Goal: Communication & Community: Participate in discussion

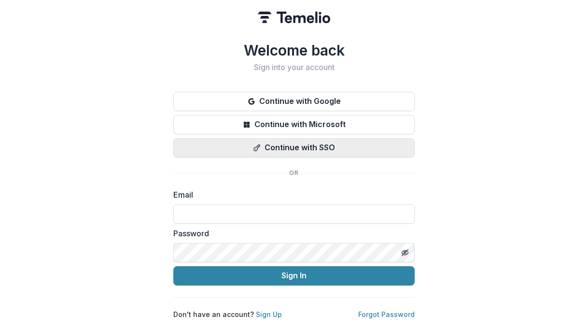
click at [301, 148] on button "Continue with SSO" at bounding box center [293, 147] width 241 height 19
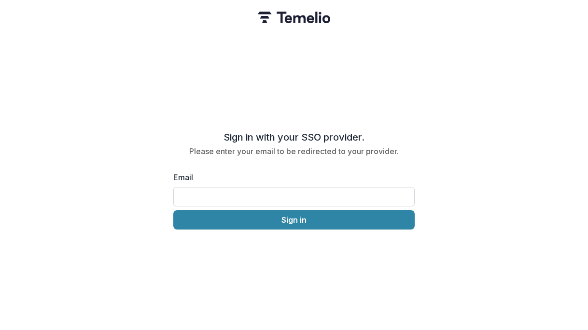
click at [299, 200] on input "Email" at bounding box center [293, 196] width 241 height 19
type input "**********"
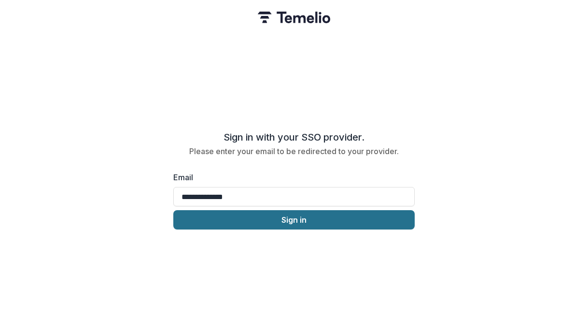
click at [288, 223] on button "Sign in" at bounding box center [293, 219] width 241 height 19
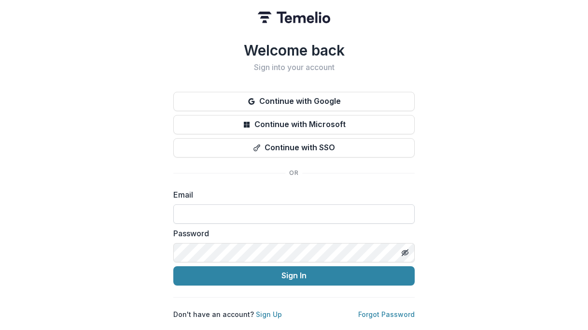
click at [340, 211] on input at bounding box center [293, 213] width 241 height 19
type input "**********"
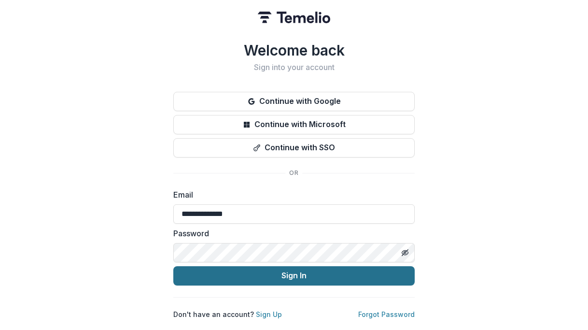
click at [282, 278] on button "Sign In" at bounding box center [293, 275] width 241 height 19
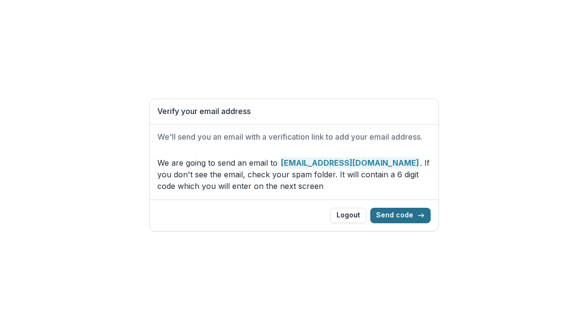
click at [394, 211] on button "Send code" at bounding box center [400, 214] width 60 height 15
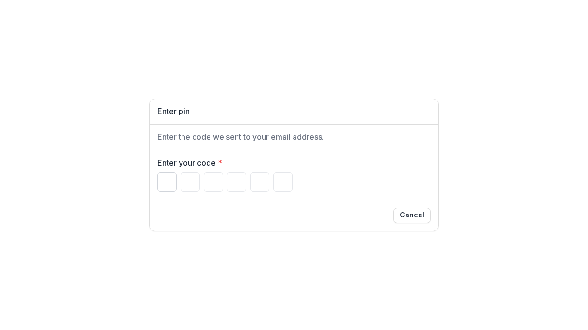
click at [167, 180] on input "Please enter your pin code" at bounding box center [166, 181] width 19 height 19
type input "*"
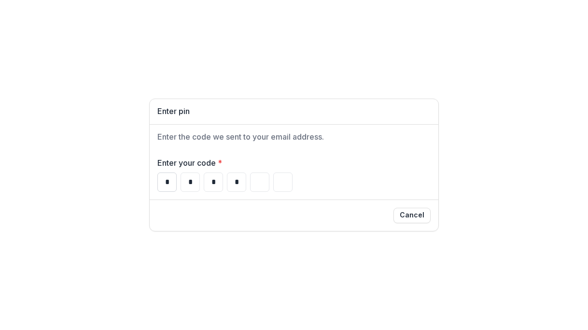
type input "*"
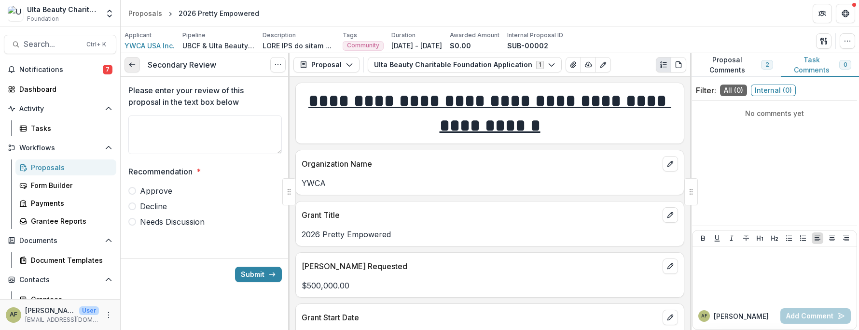
click at [128, 61] on link at bounding box center [131, 64] width 15 height 15
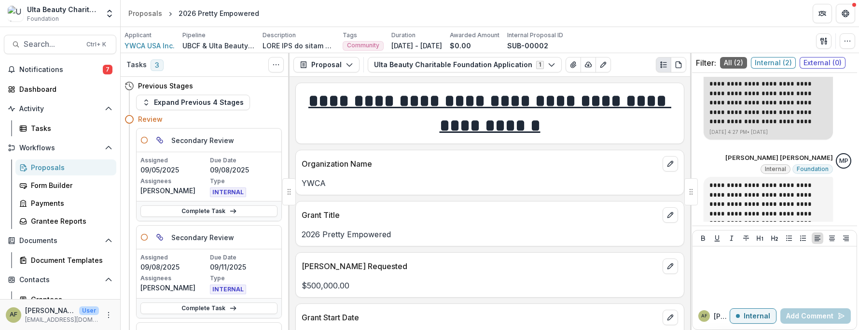
scroll to position [162, 0]
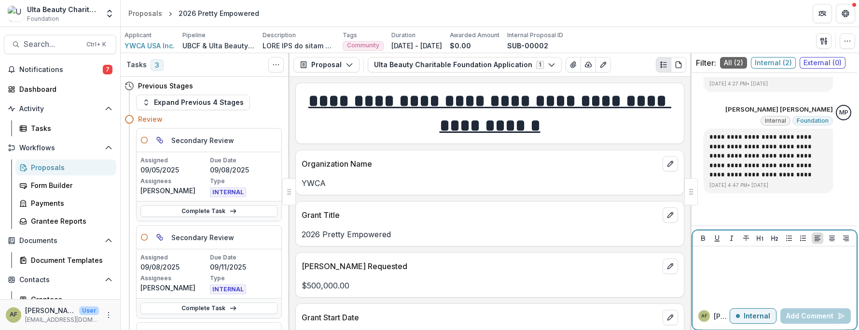
click at [587, 260] on p at bounding box center [774, 255] width 156 height 11
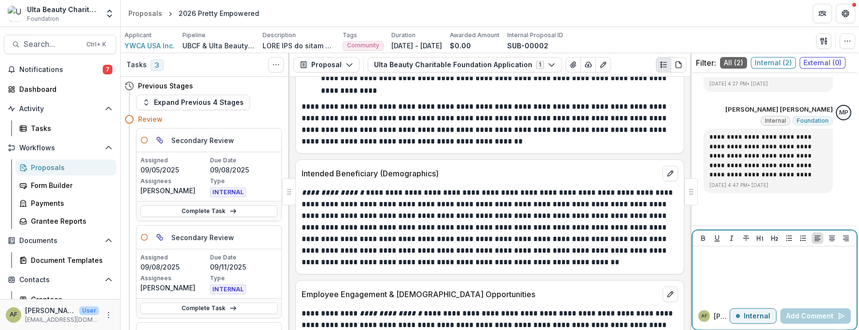
scroll to position [1640, 0]
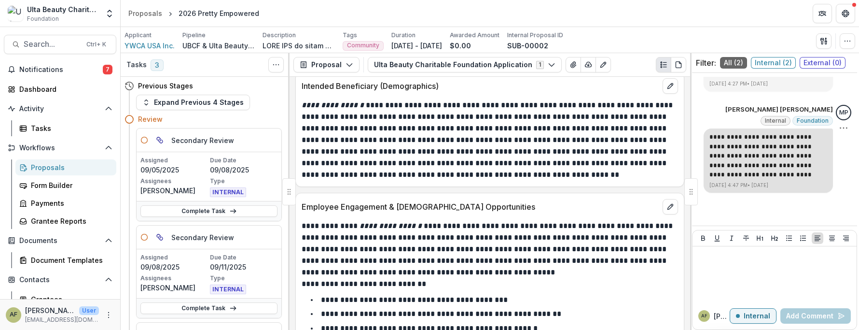
click at [587, 149] on p "**********" at bounding box center [768, 155] width 118 height 47
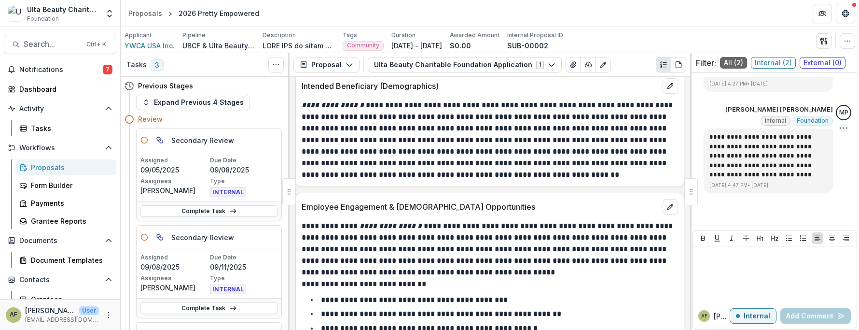
click at [587, 129] on icon "Options" at bounding box center [844, 128] width 10 height 10
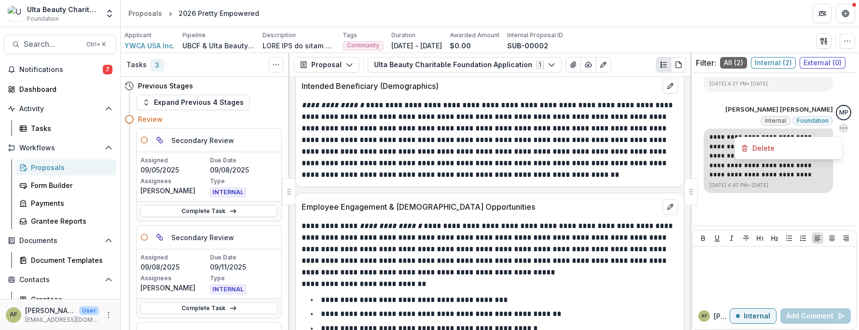
click at [587, 179] on p "**********" at bounding box center [768, 155] width 118 height 47
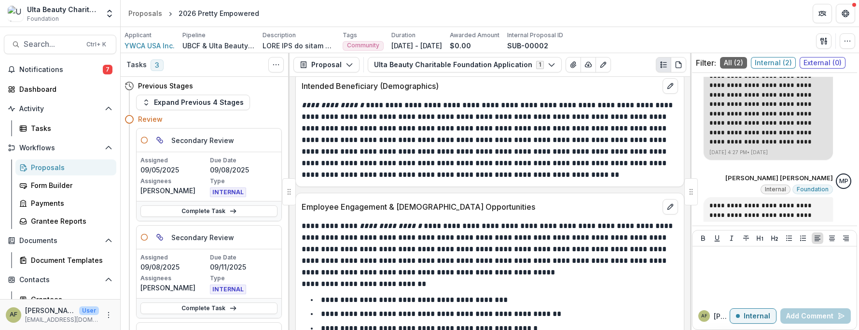
scroll to position [162, 0]
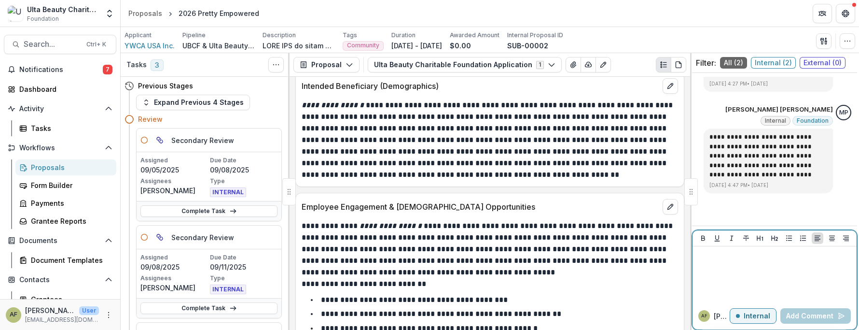
click at [587, 256] on p at bounding box center [774, 255] width 156 height 11
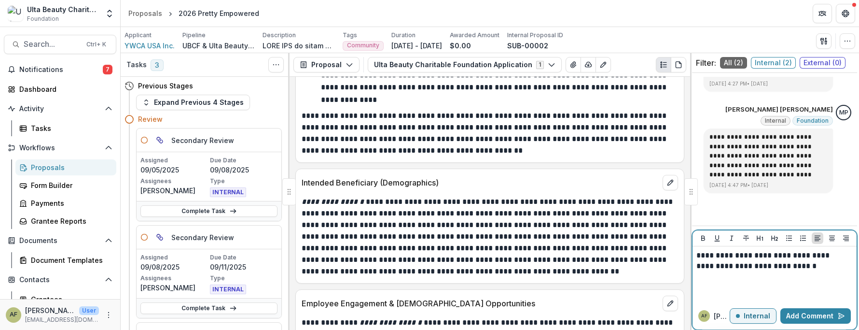
scroll to position [1496, 0]
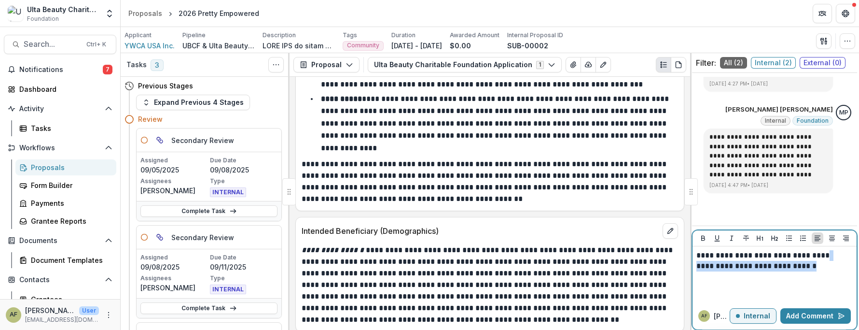
drag, startPoint x: 824, startPoint y: 268, endPoint x: 689, endPoint y: 263, distance: 134.7
click at [587, 263] on div "Tasks 3 Show Cancelled Tasks Previous Stages Expand Previous 4 Stages Review Pa…" at bounding box center [490, 191] width 738 height 276
drag, startPoint x: 786, startPoint y: 283, endPoint x: 694, endPoint y: 274, distance: 92.6
click at [587, 274] on div "**********" at bounding box center [774, 274] width 164 height 56
drag, startPoint x: 789, startPoint y: 285, endPoint x: 827, endPoint y: 259, distance: 45.8
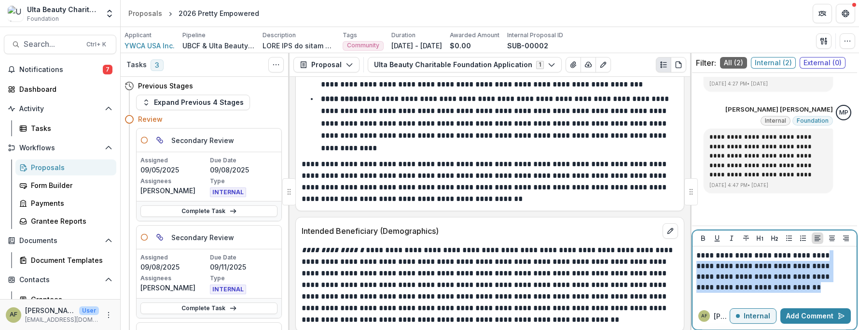
click at [587, 259] on p "**********" at bounding box center [772, 271] width 153 height 42
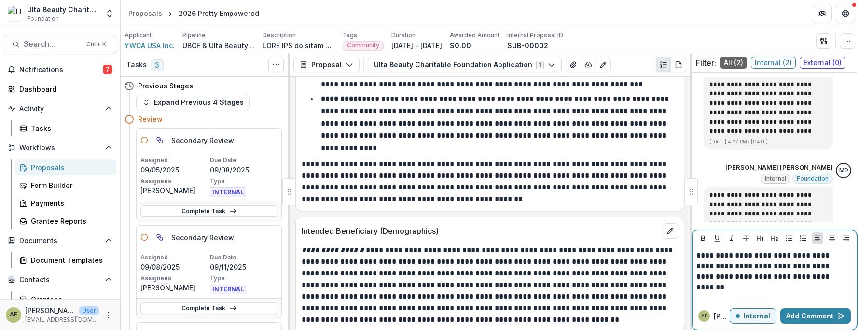
scroll to position [162, 0]
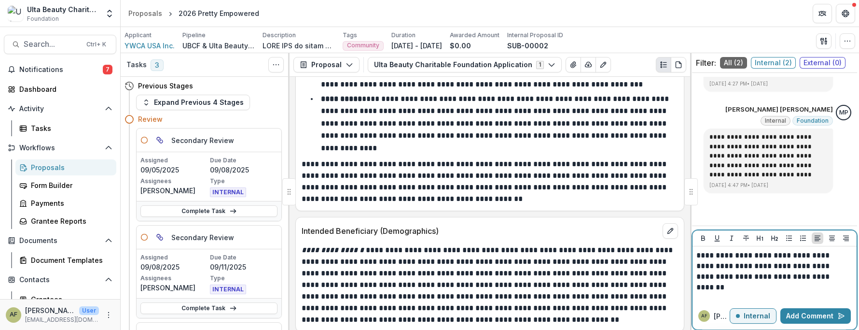
click at [587, 265] on p "**********" at bounding box center [772, 266] width 153 height 32
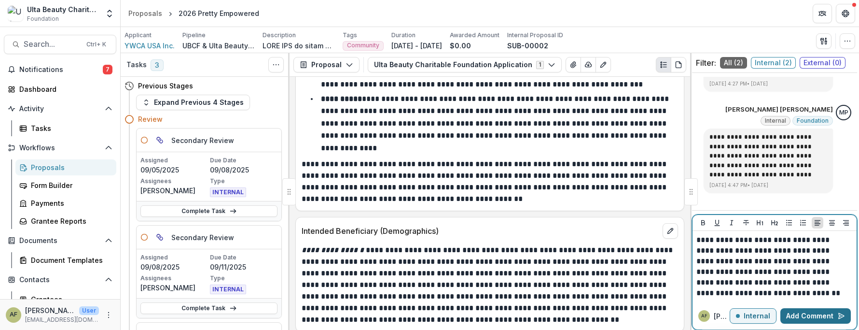
click at [587, 314] on button "Add Comment" at bounding box center [815, 315] width 70 height 15
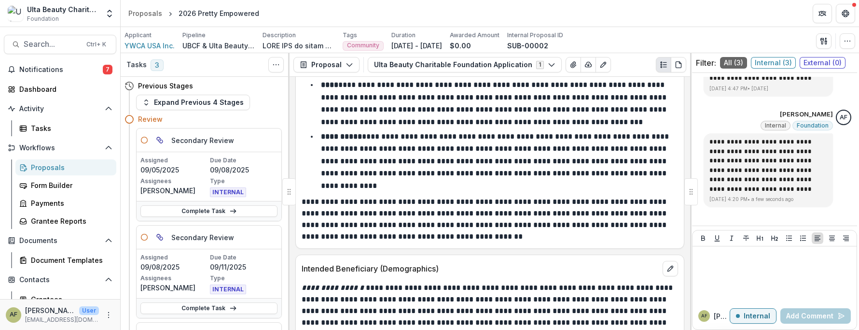
scroll to position [1447, 0]
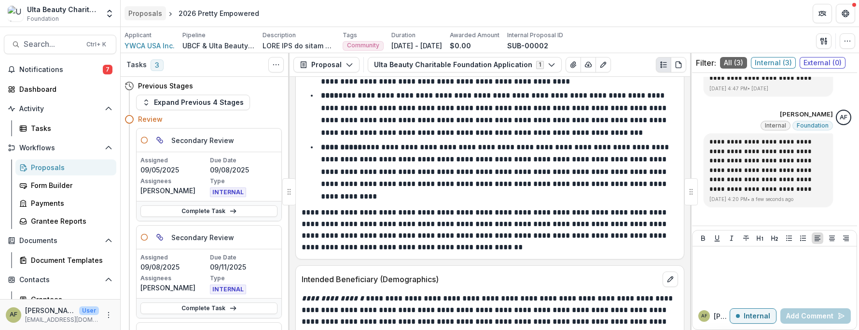
click at [153, 16] on div "Proposals" at bounding box center [145, 13] width 34 height 10
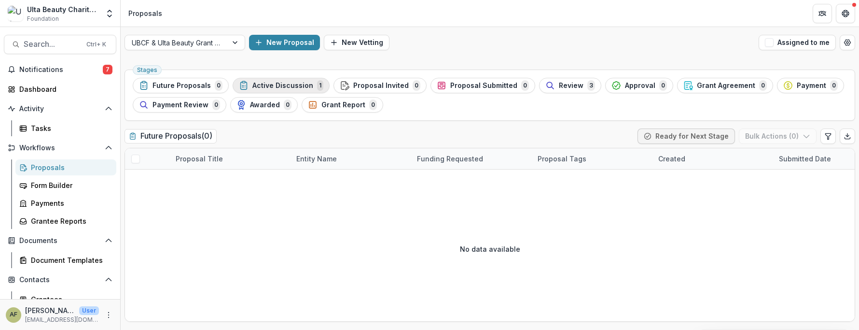
click at [277, 84] on span "Active Discussion" at bounding box center [282, 86] width 61 height 8
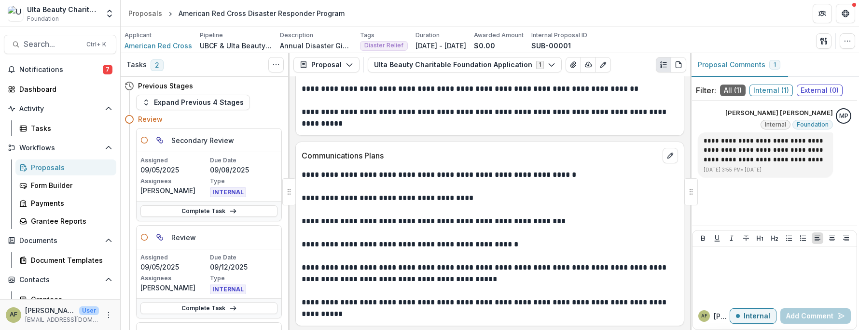
scroll to position [2279, 0]
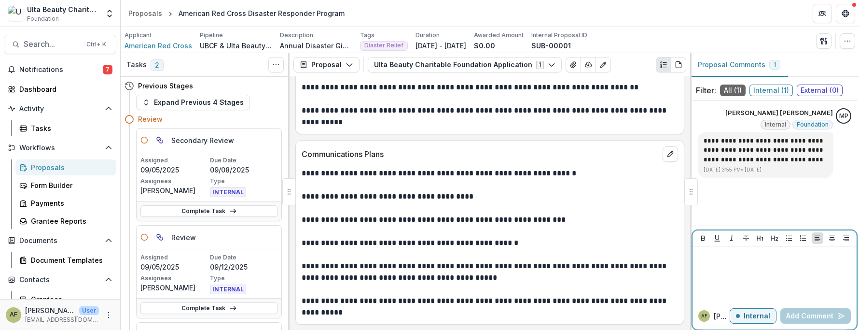
click at [768, 260] on p at bounding box center [774, 255] width 156 height 11
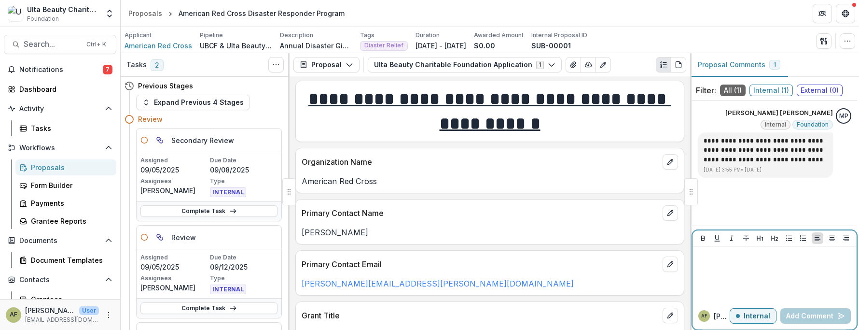
scroll to position [0, 0]
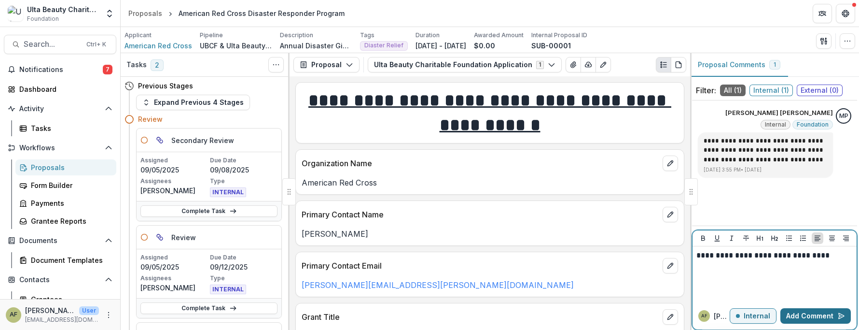
click at [835, 315] on button "Add Comment" at bounding box center [815, 315] width 70 height 15
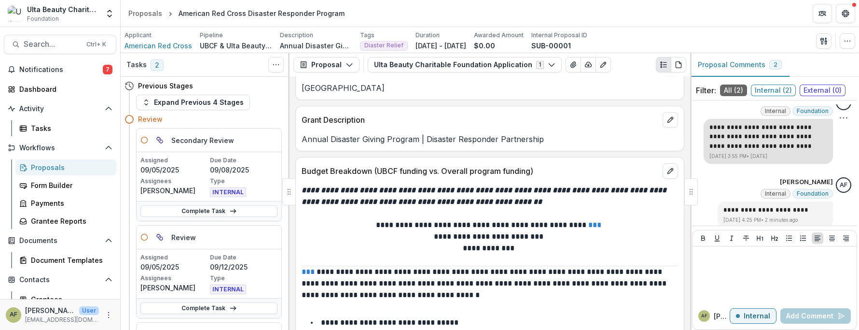
scroll to position [21, 0]
